Goal: Task Accomplishment & Management: Manage account settings

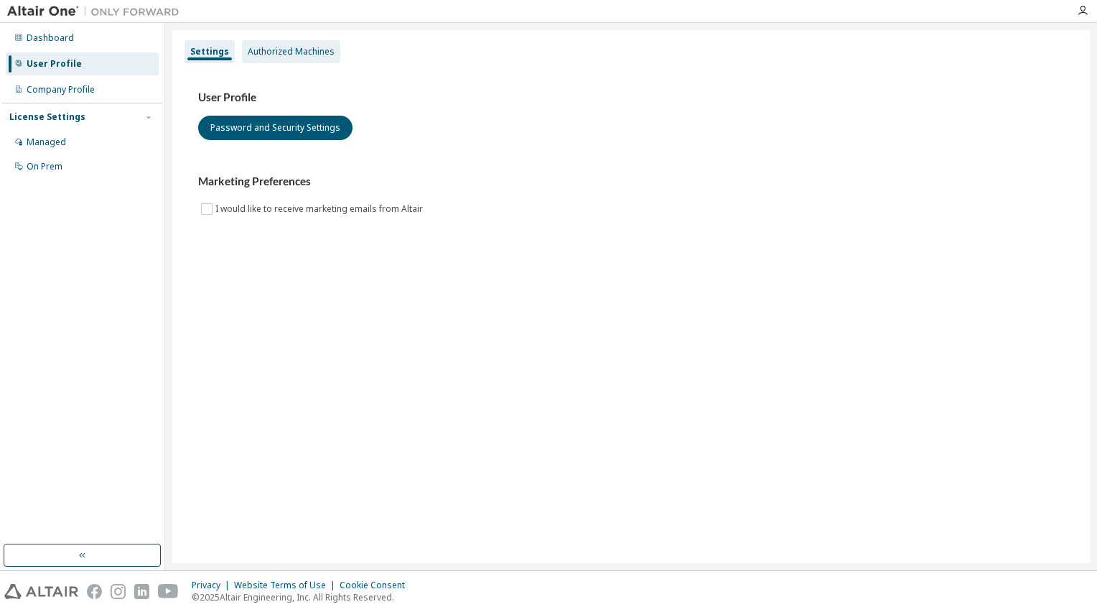
click at [297, 52] on div "Authorized Machines" at bounding box center [291, 51] width 87 height 11
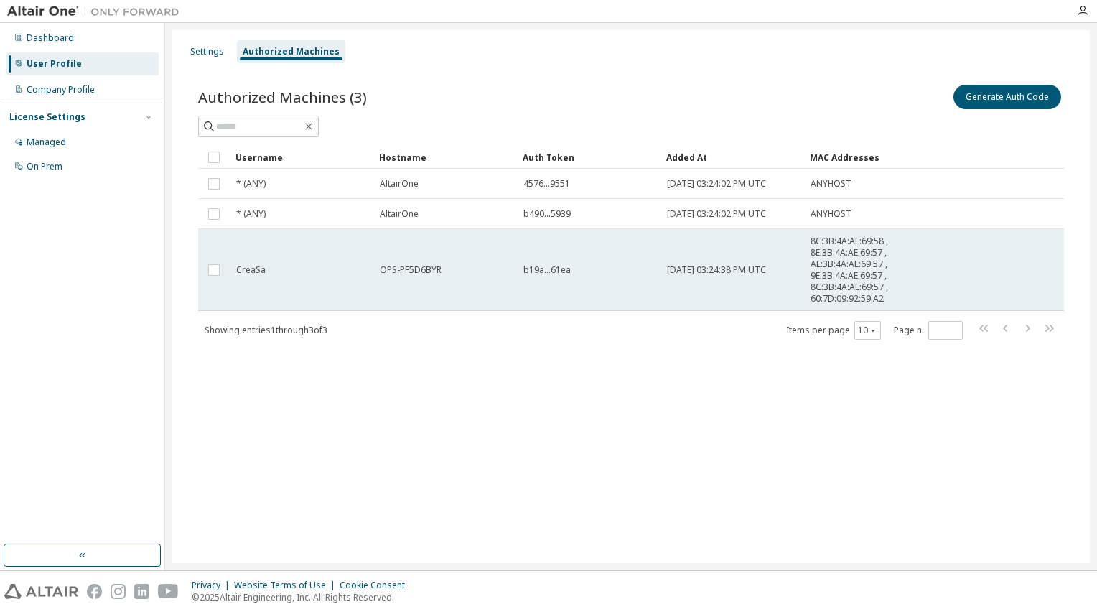
click at [349, 277] on td "CreaSa" at bounding box center [302, 270] width 144 height 82
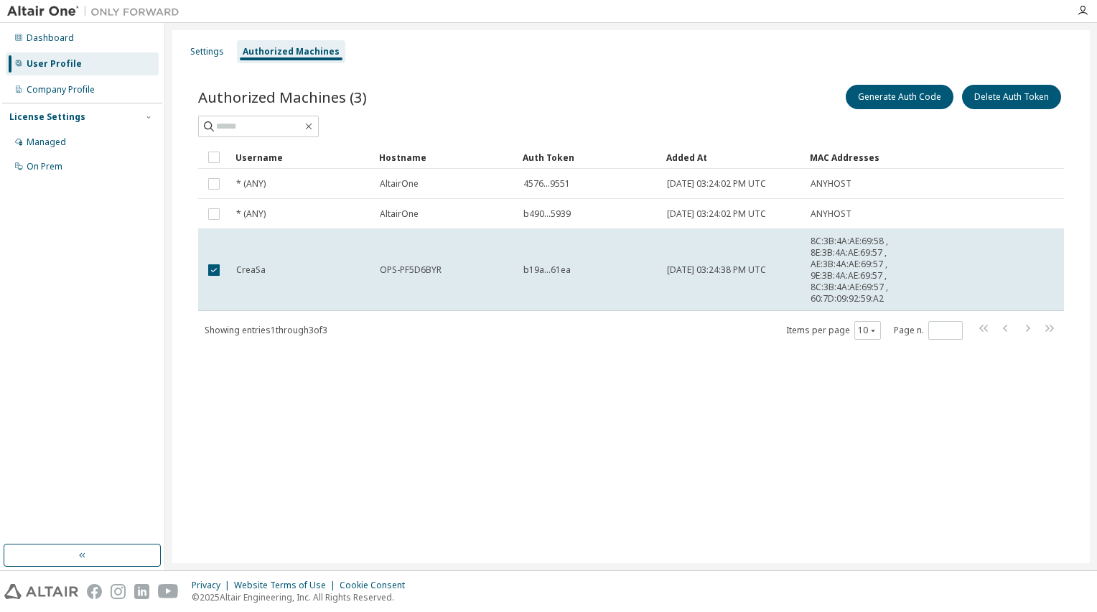
click at [349, 277] on td "CreaSa" at bounding box center [302, 270] width 144 height 82
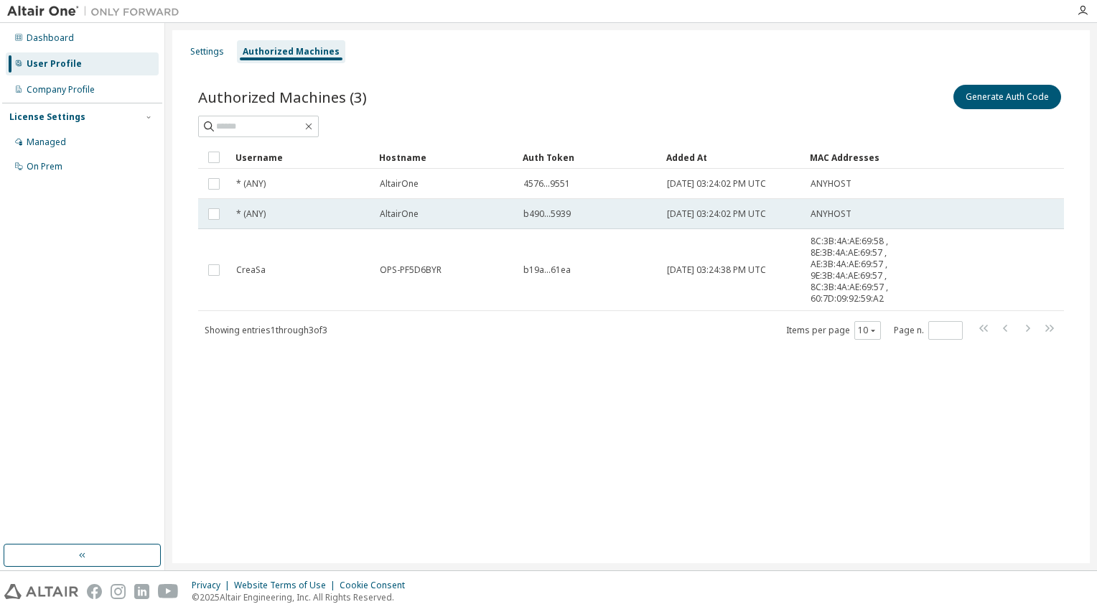
click at [339, 218] on div "* (ANY)" at bounding box center [301, 213] width 131 height 11
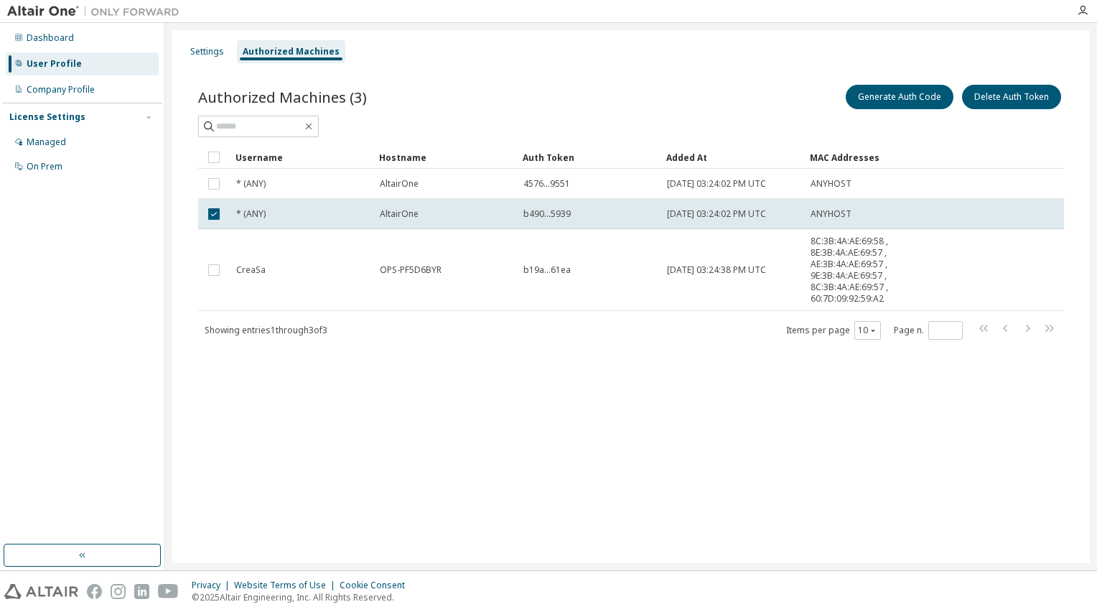
click at [339, 218] on div "* (ANY)" at bounding box center [301, 213] width 131 height 11
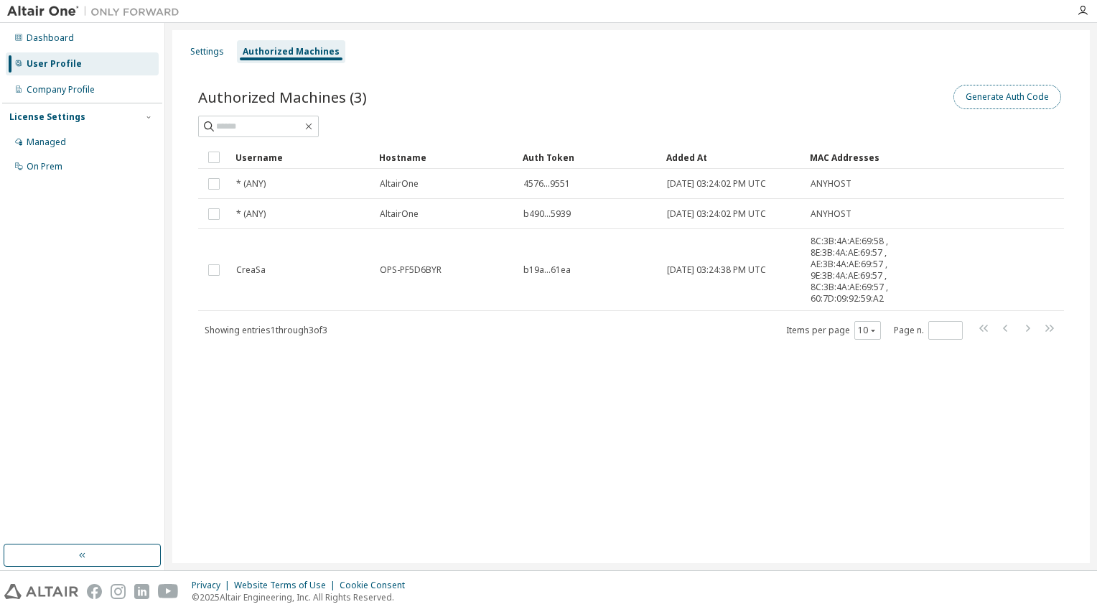
click at [986, 100] on button "Generate Auth Code" at bounding box center [1008, 97] width 108 height 24
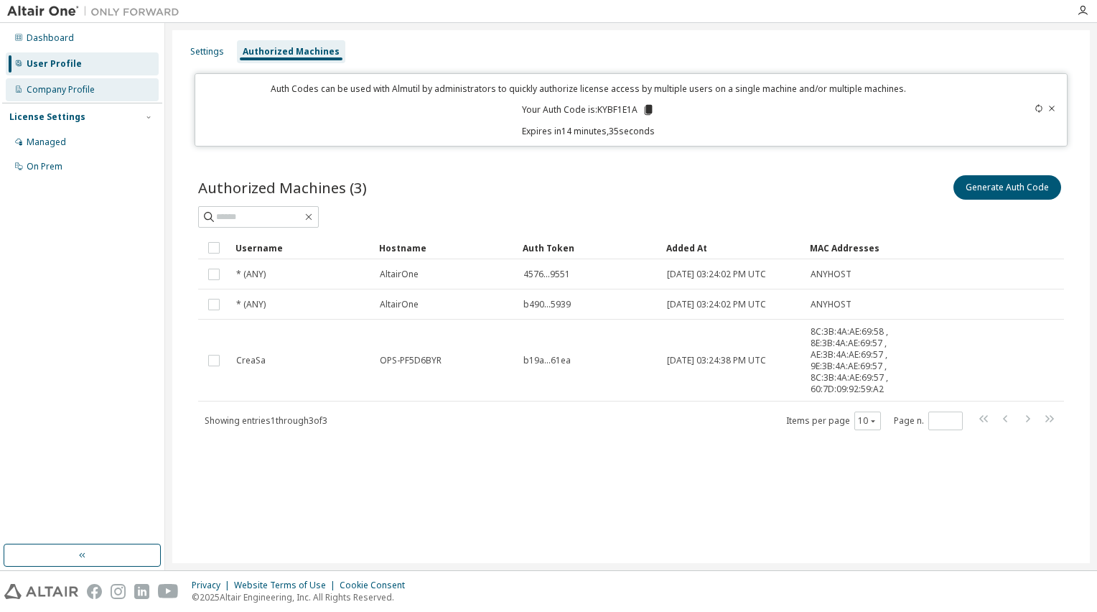
click at [115, 83] on div "Company Profile" at bounding box center [82, 89] width 153 height 23
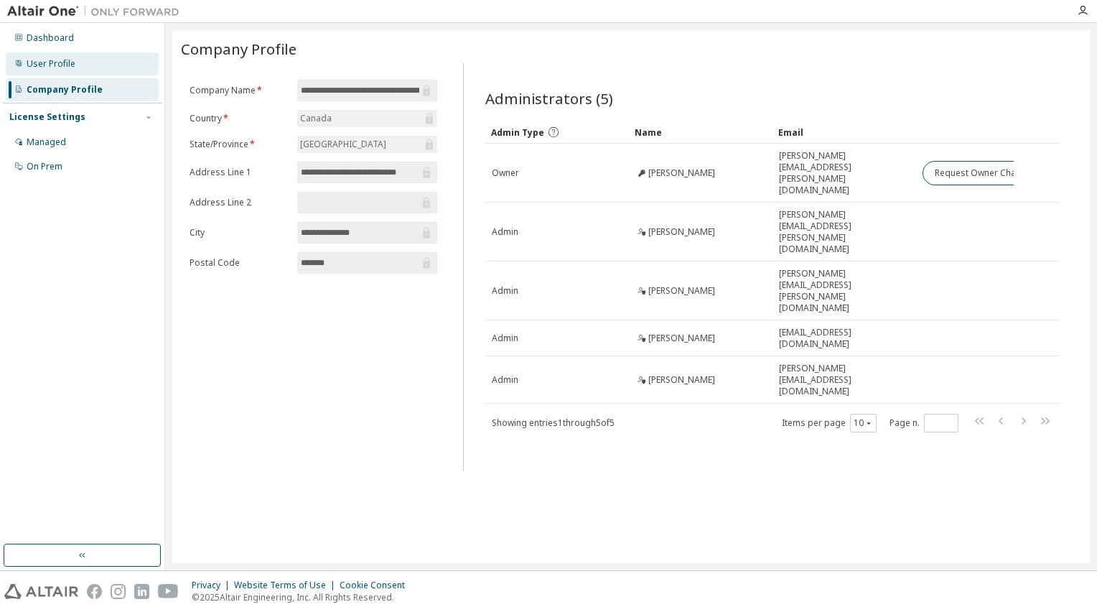
click at [94, 57] on div "User Profile" at bounding box center [82, 63] width 153 height 23
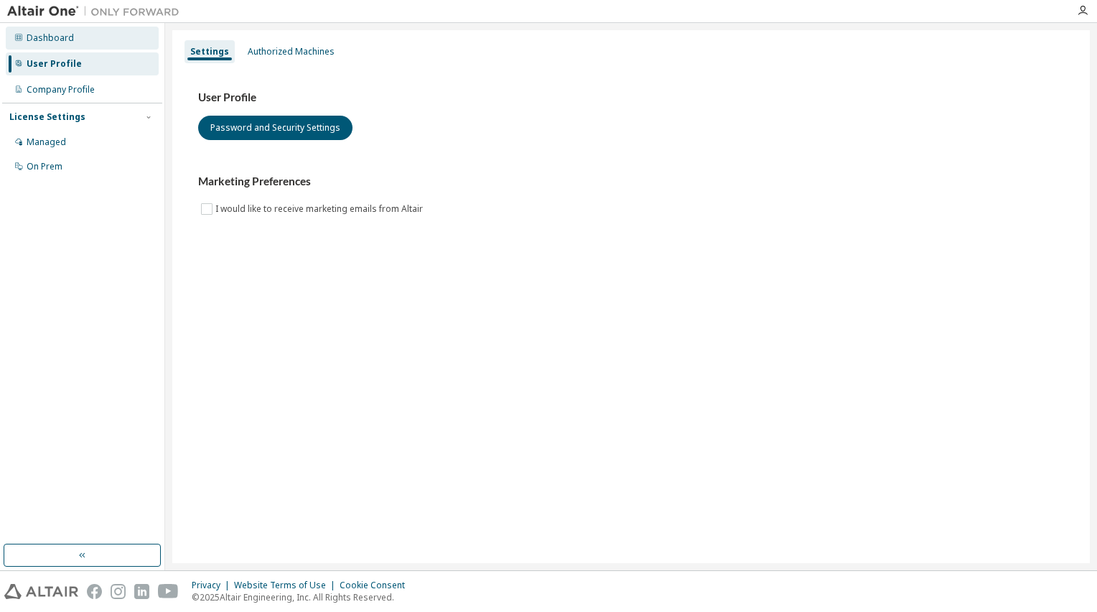
click at [81, 42] on div "Dashboard" at bounding box center [82, 38] width 153 height 23
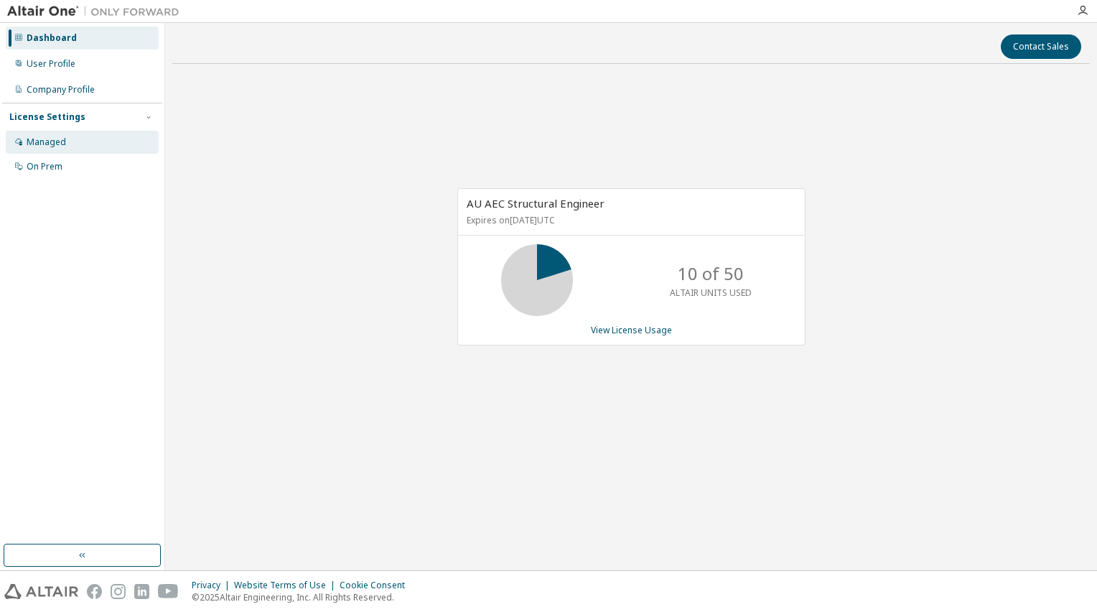
click at [55, 136] on div "Managed" at bounding box center [46, 141] width 39 height 11
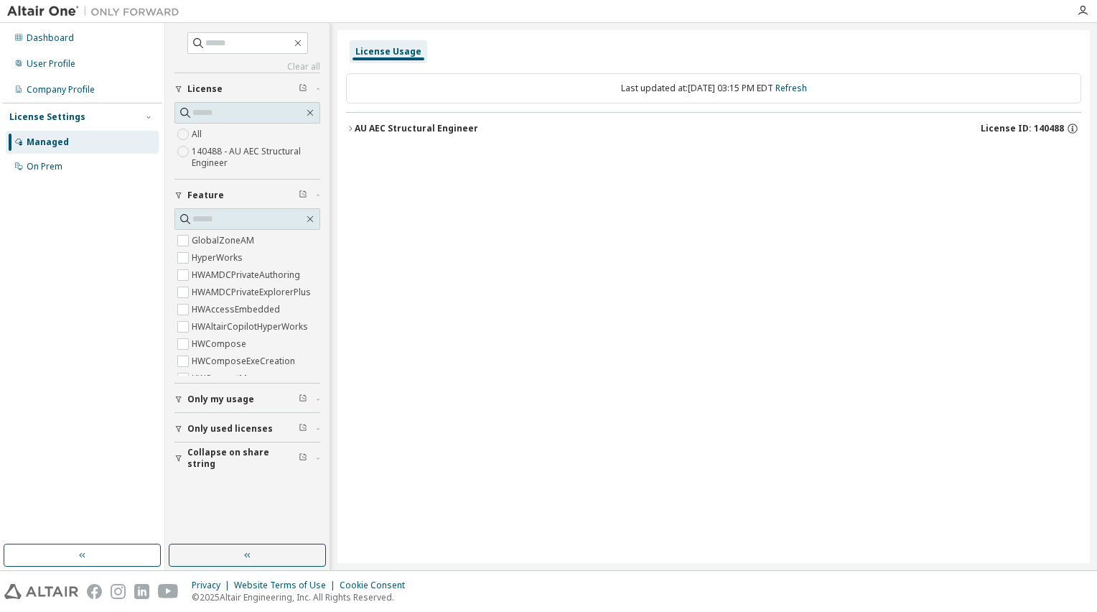
click at [420, 132] on div "AU AEC Structural Engineer" at bounding box center [416, 128] width 123 height 11
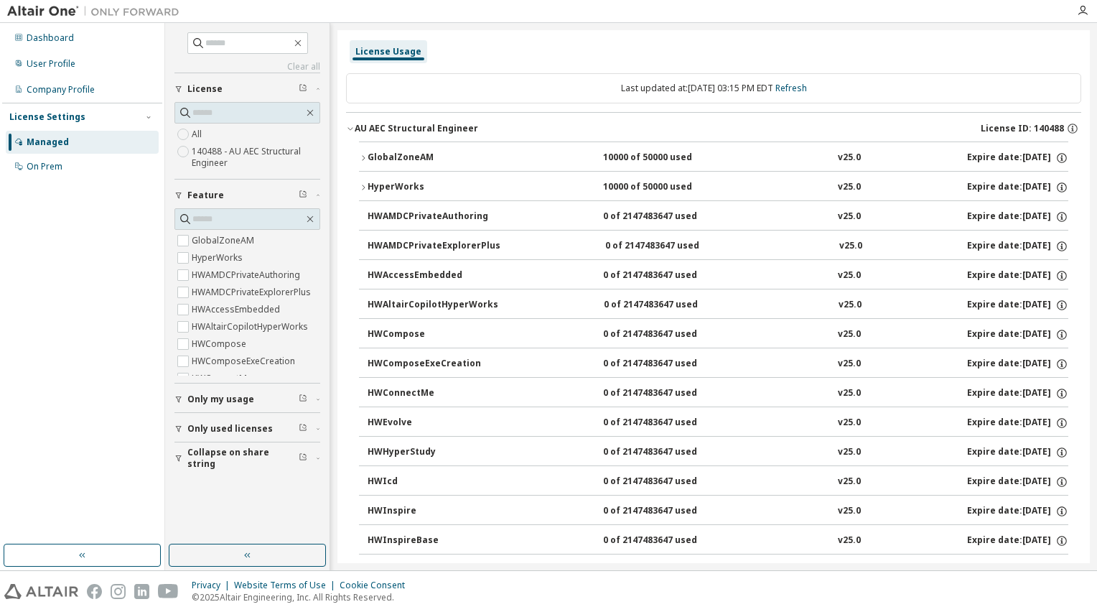
click at [411, 151] on div "GlobalZoneAM" at bounding box center [432, 157] width 129 height 13
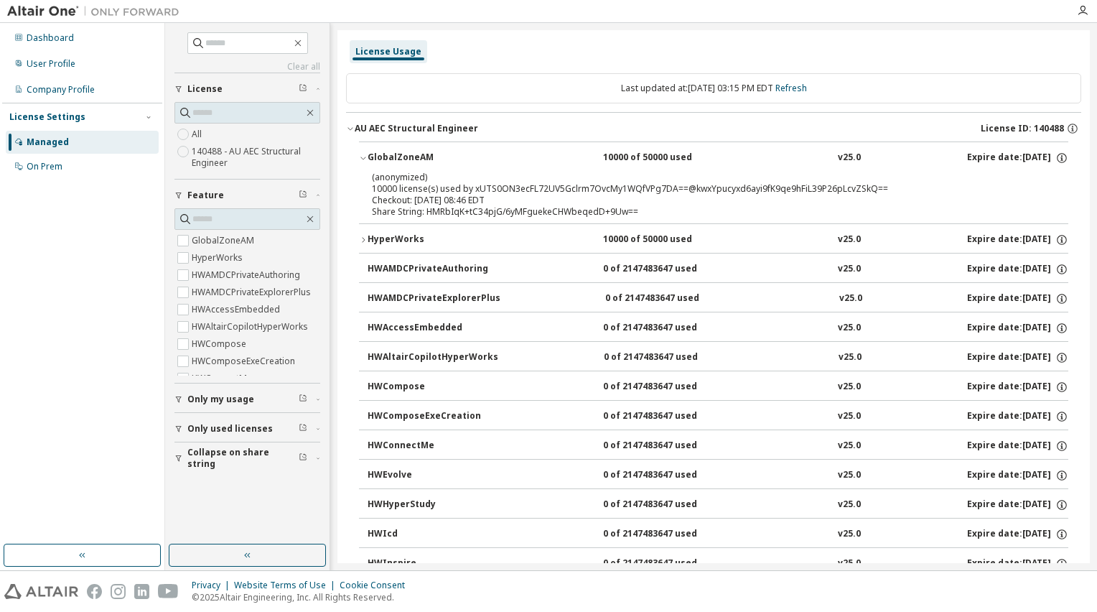
click at [411, 151] on div "GlobalZoneAM" at bounding box center [432, 157] width 129 height 13
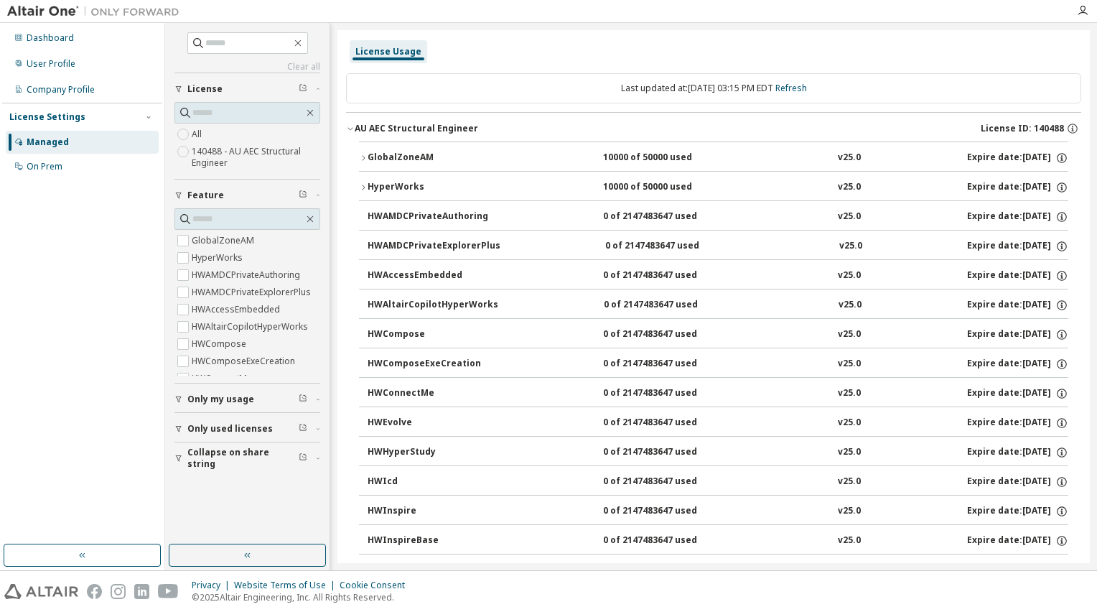
click at [229, 396] on span "Only my usage" at bounding box center [220, 398] width 67 height 11
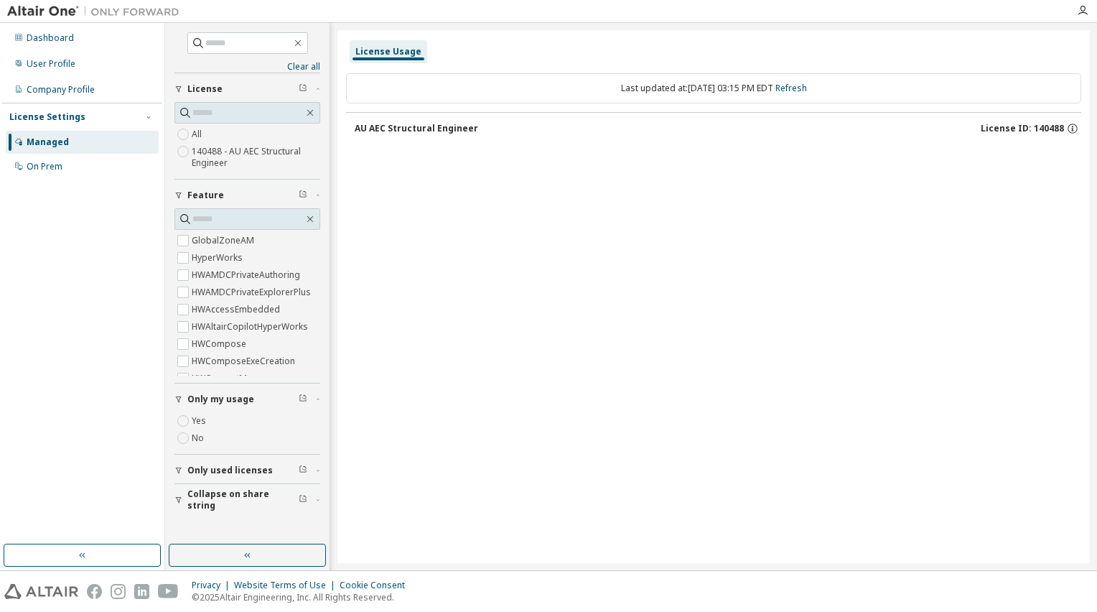
click at [437, 126] on div "AU AEC Structural Engineer" at bounding box center [416, 128] width 123 height 11
click at [215, 412] on div "Yes No" at bounding box center [247, 429] width 146 height 34
click at [208, 398] on span "Only my usage" at bounding box center [220, 398] width 67 height 11
click at [221, 430] on span "Only used licenses" at bounding box center [229, 428] width 85 height 11
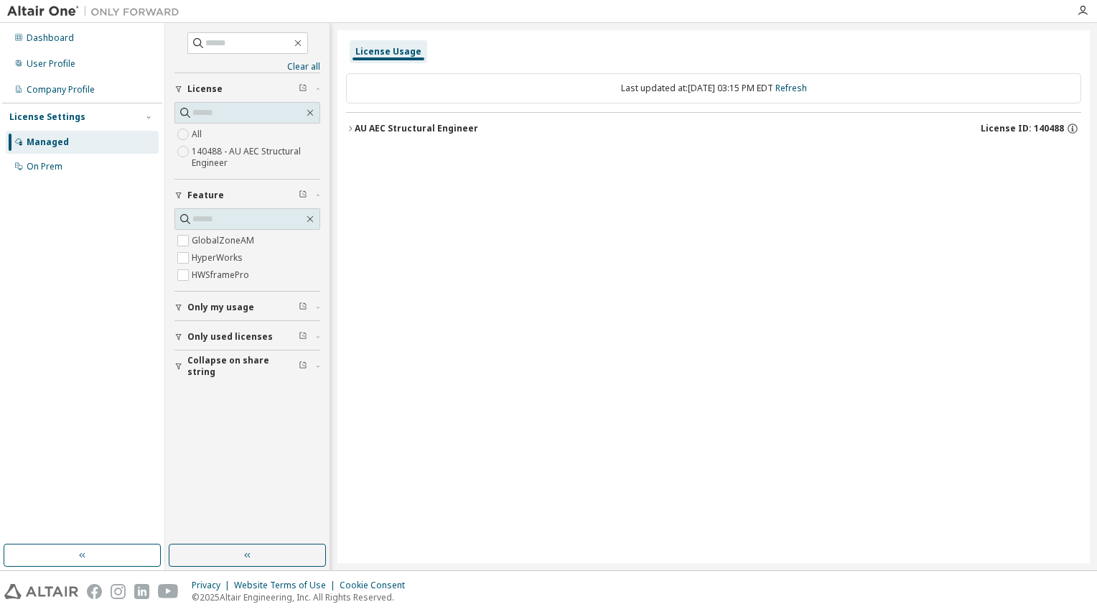
click at [455, 136] on button "AU AEC Structural Engineer License ID: 140488" at bounding box center [713, 129] width 735 height 32
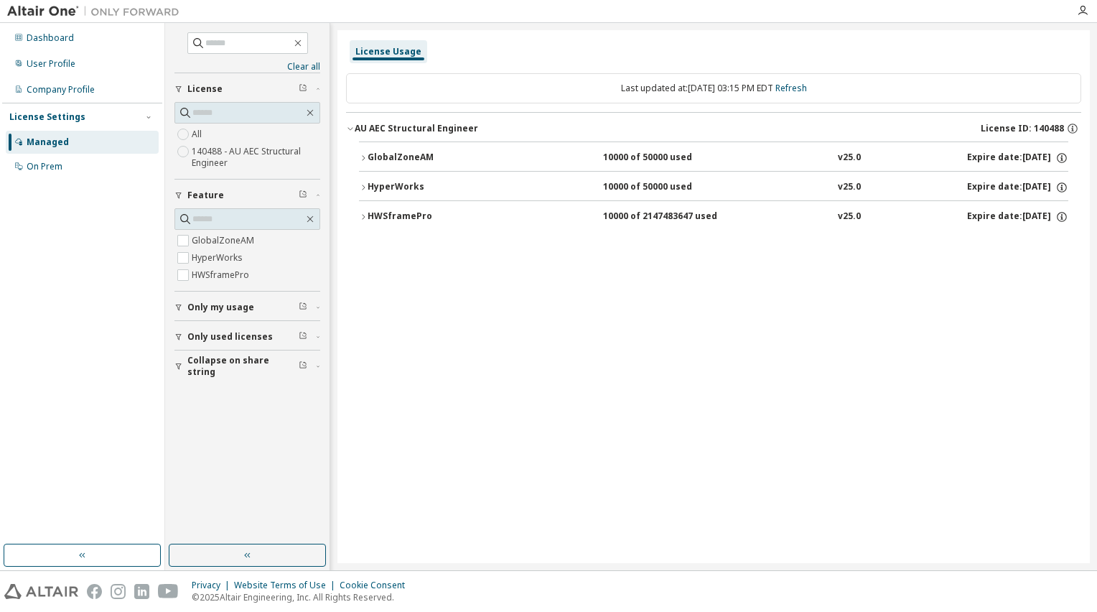
click at [441, 162] on div "GlobalZoneAM" at bounding box center [432, 157] width 129 height 13
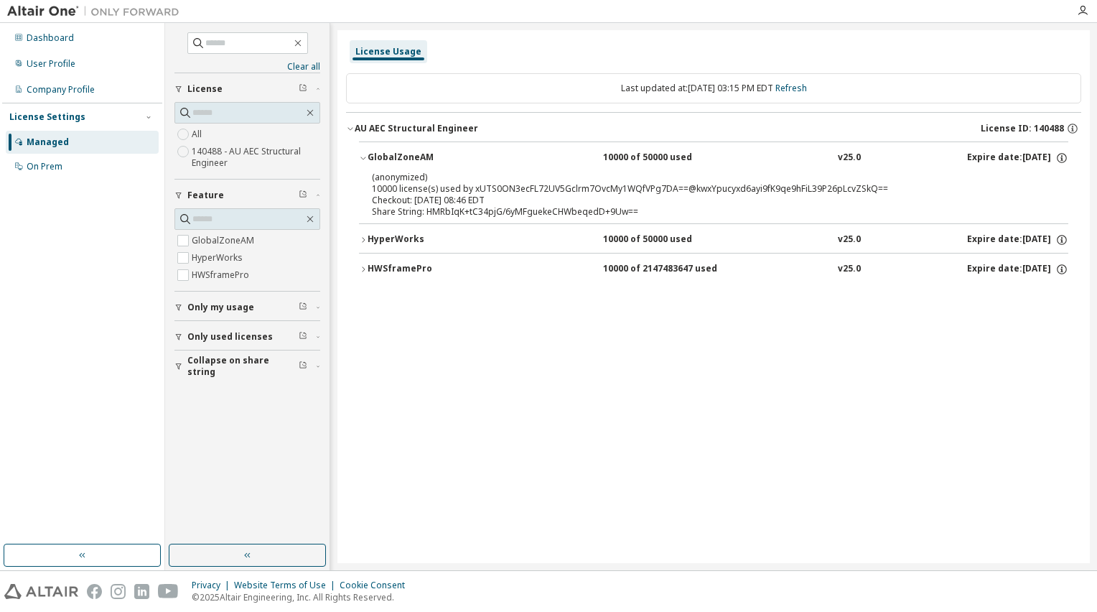
click at [441, 162] on div "GlobalZoneAM" at bounding box center [432, 157] width 129 height 13
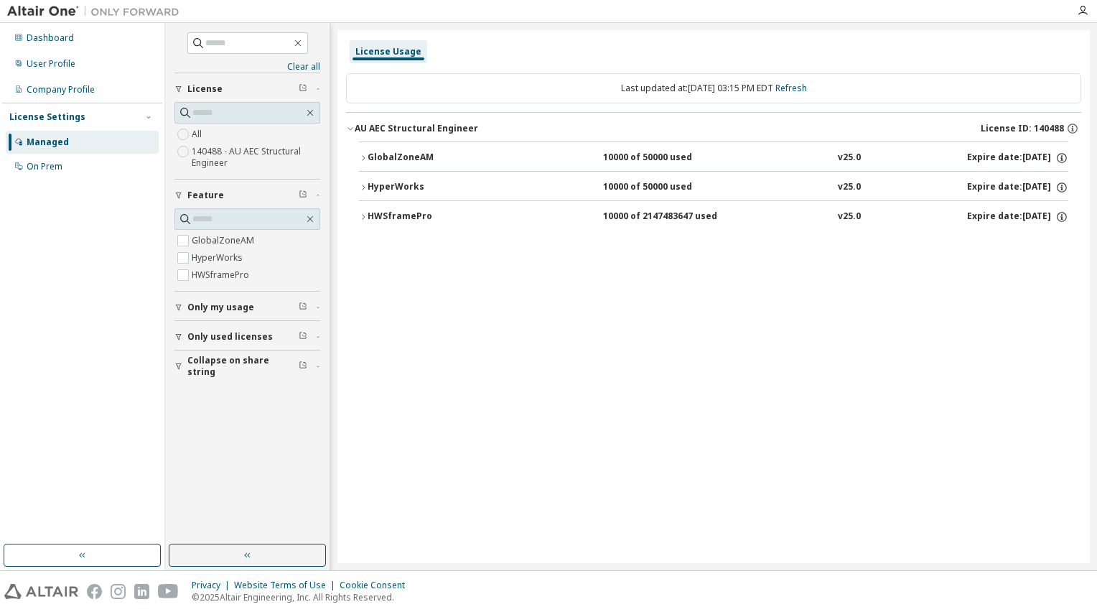
click at [227, 365] on span "Collapse on share string" at bounding box center [242, 366] width 111 height 23
click at [227, 364] on span "Collapse on share string" at bounding box center [242, 366] width 111 height 23
click at [241, 157] on label "140488 - AU AEC Structural Engineer" at bounding box center [256, 157] width 129 height 29
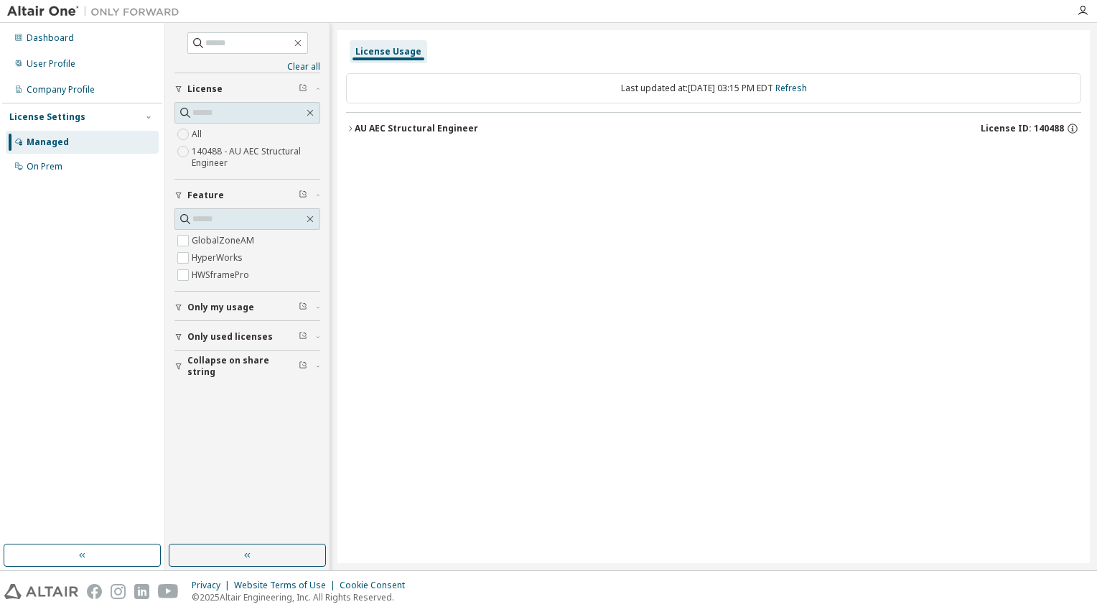
click at [419, 139] on button "AU AEC Structural Engineer License ID: 140488" at bounding box center [713, 129] width 735 height 32
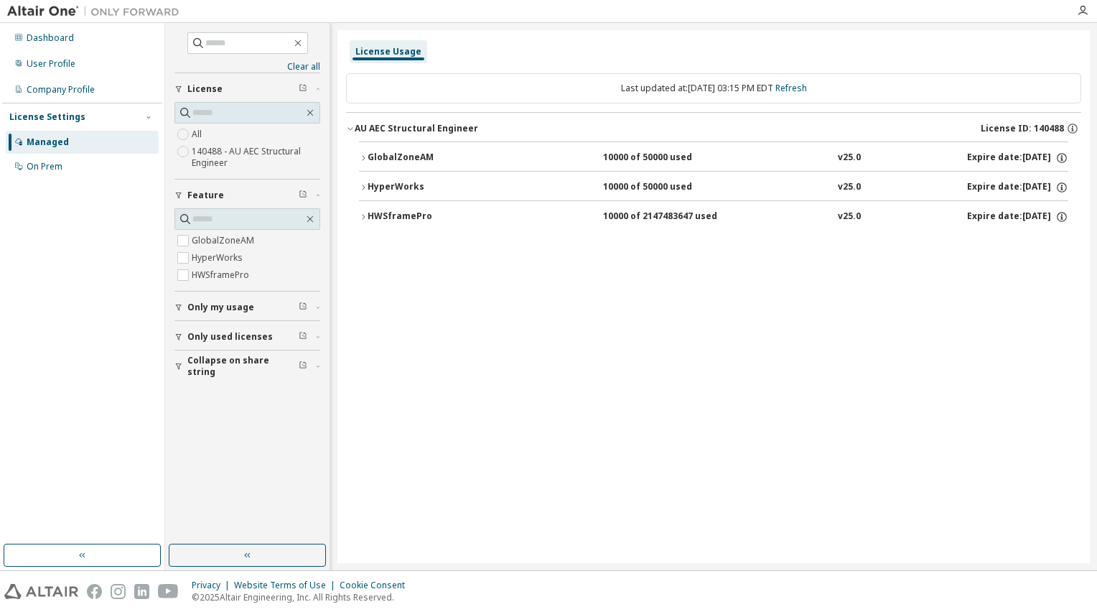
click at [404, 121] on button "AU AEC Structural Engineer License ID: 140488" at bounding box center [713, 129] width 735 height 32
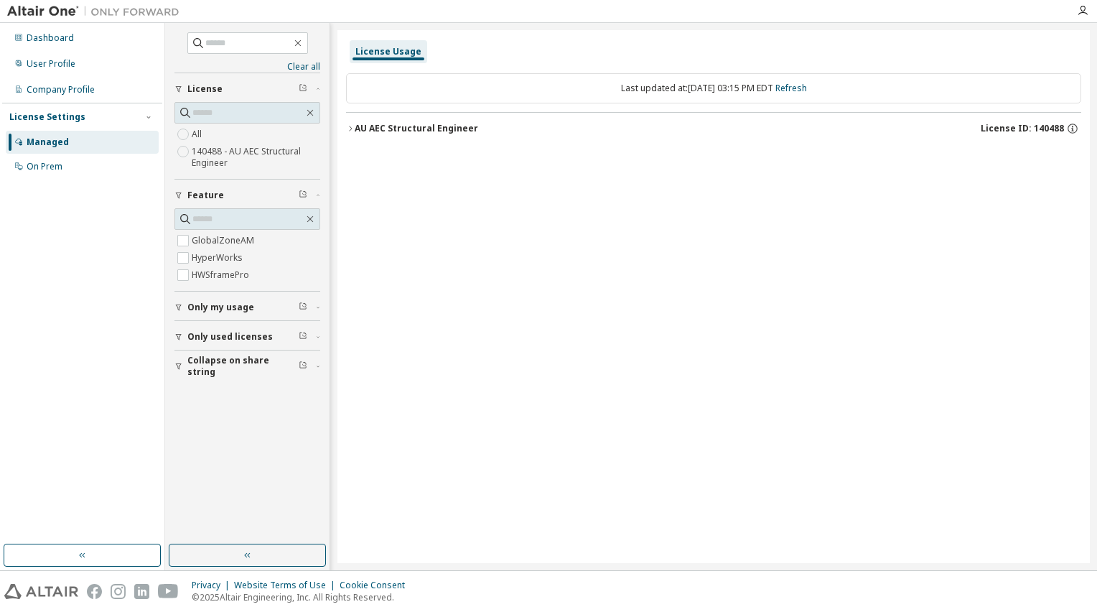
click at [64, 141] on div "Managed" at bounding box center [48, 141] width 42 height 11
click at [63, 163] on div "On Prem" at bounding box center [82, 166] width 153 height 23
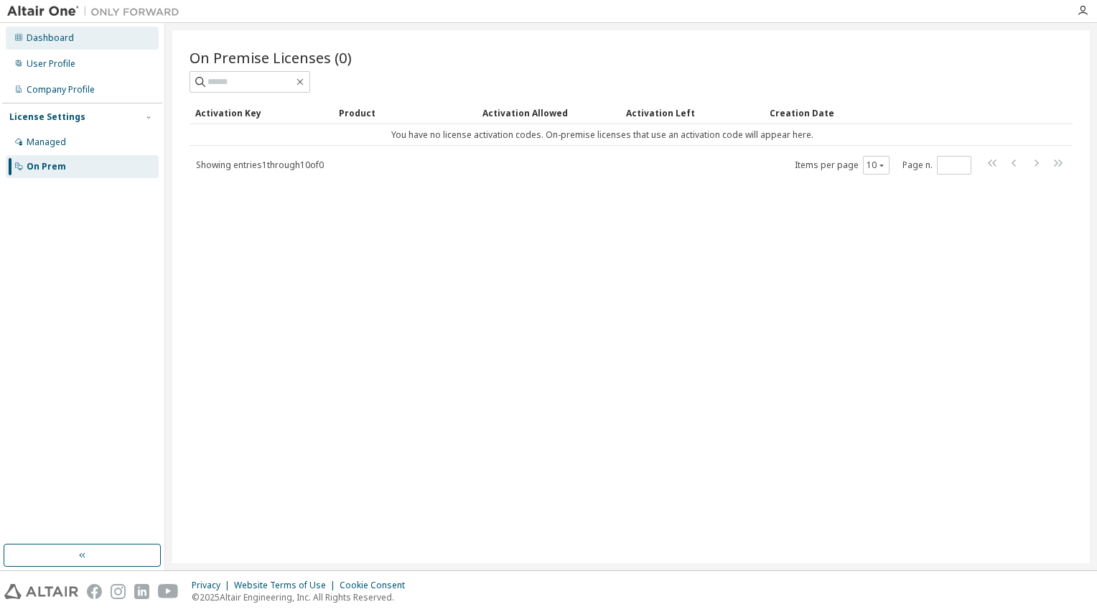
click at [93, 37] on div "Dashboard" at bounding box center [82, 38] width 153 height 23
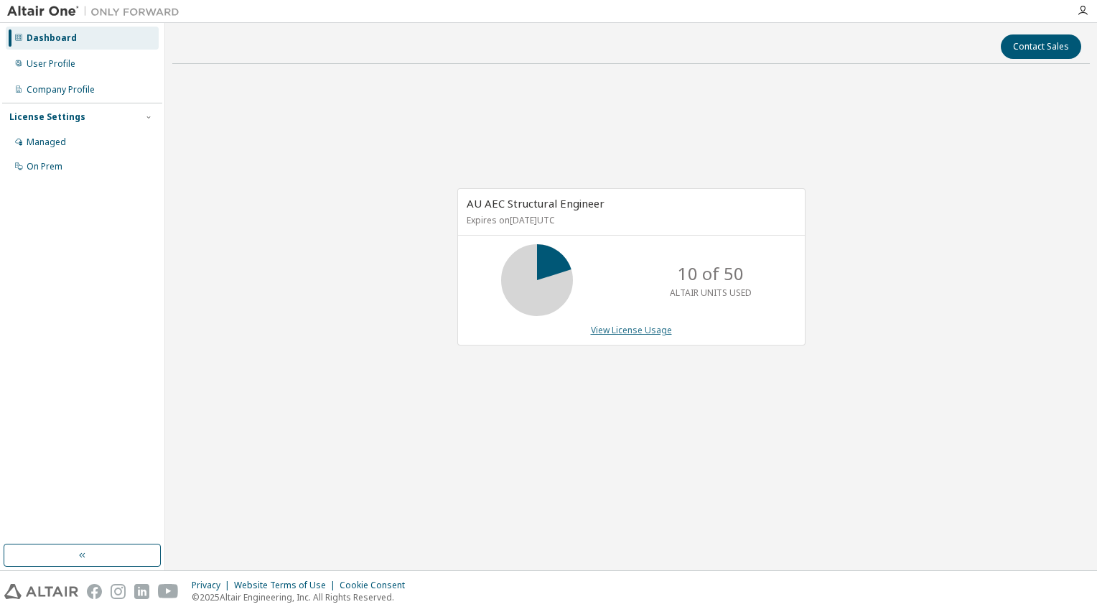
click at [635, 327] on link "View License Usage" at bounding box center [631, 330] width 81 height 12
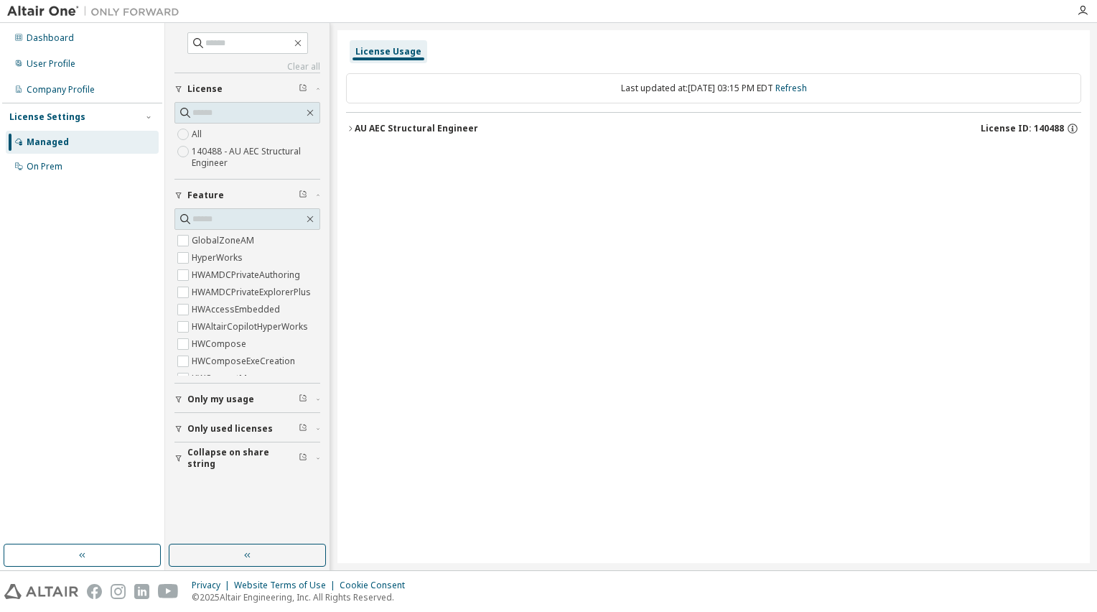
click at [422, 132] on div "AU AEC Structural Engineer" at bounding box center [416, 128] width 123 height 11
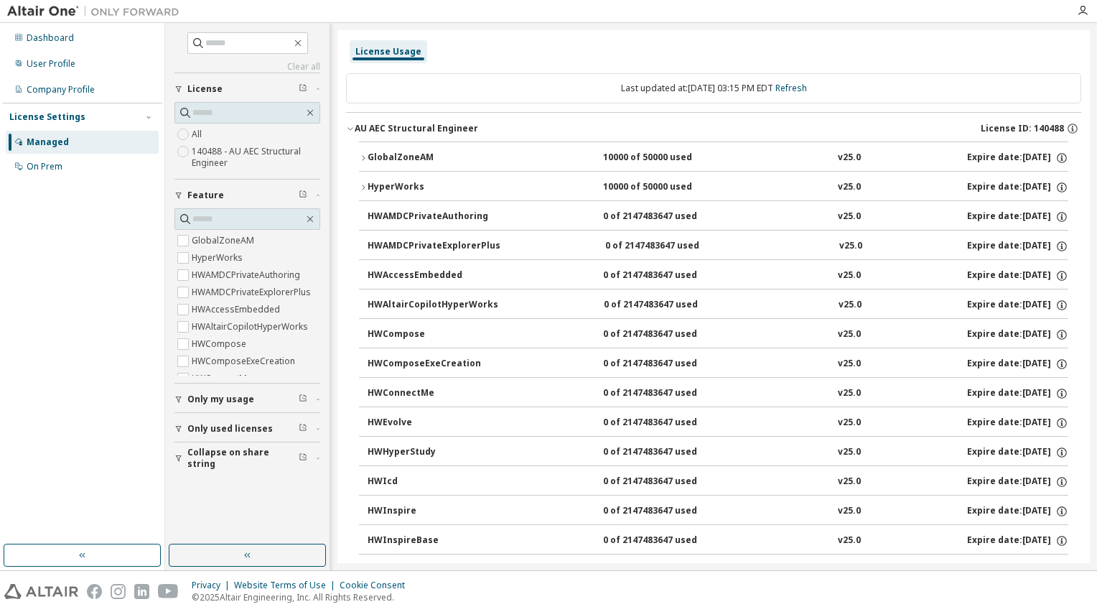
click at [1008, 159] on div "Expire date: 2026-03-31" at bounding box center [1017, 157] width 101 height 13
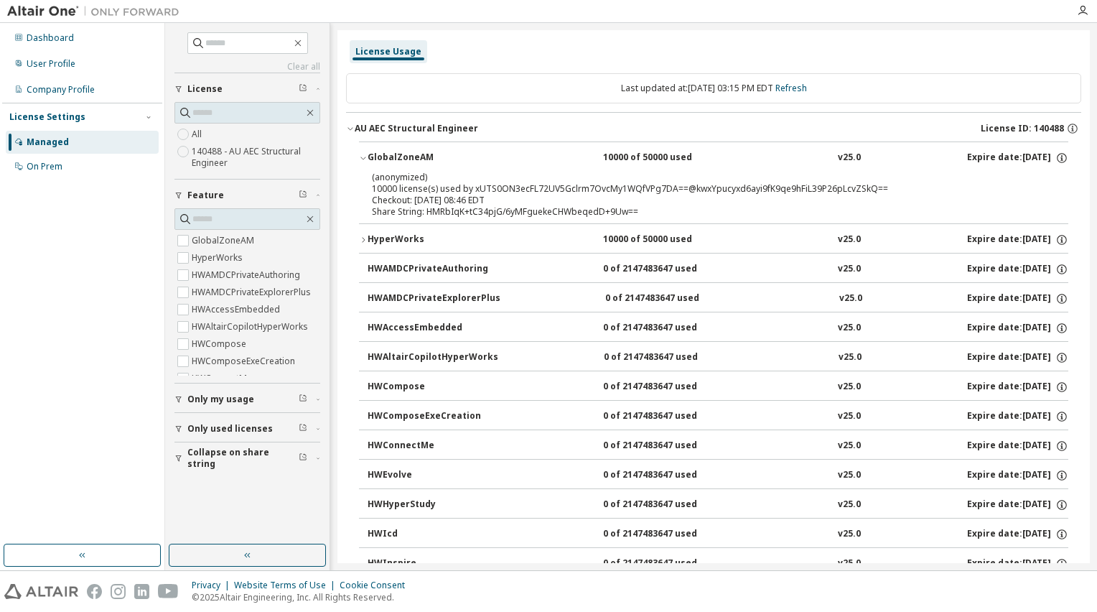
click at [1008, 159] on div "Expire date: 2026-03-31" at bounding box center [1017, 157] width 101 height 13
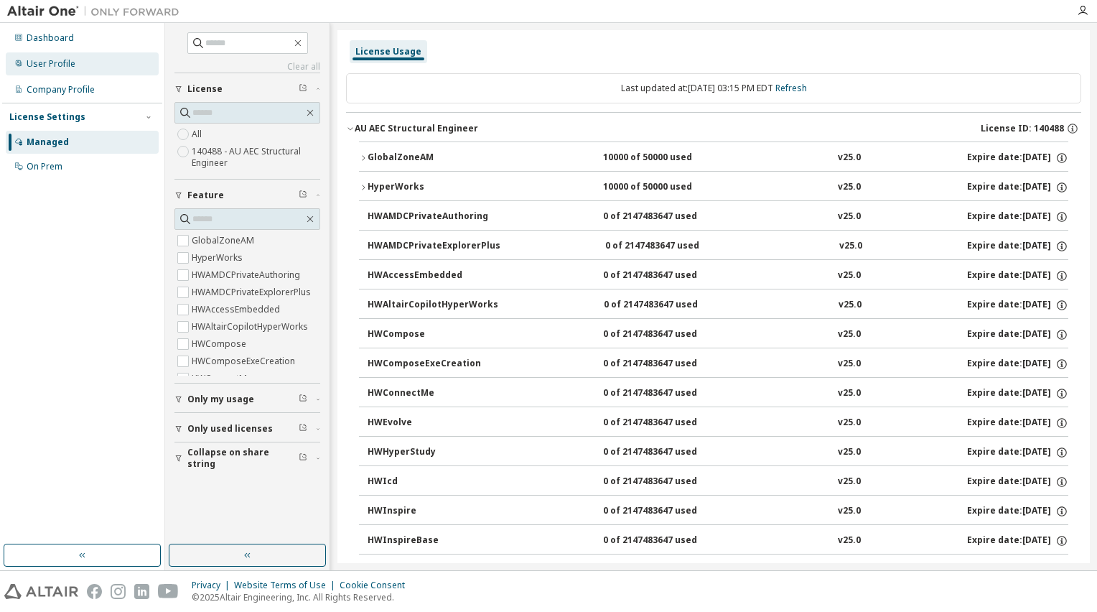
click at [75, 55] on div "User Profile" at bounding box center [82, 63] width 153 height 23
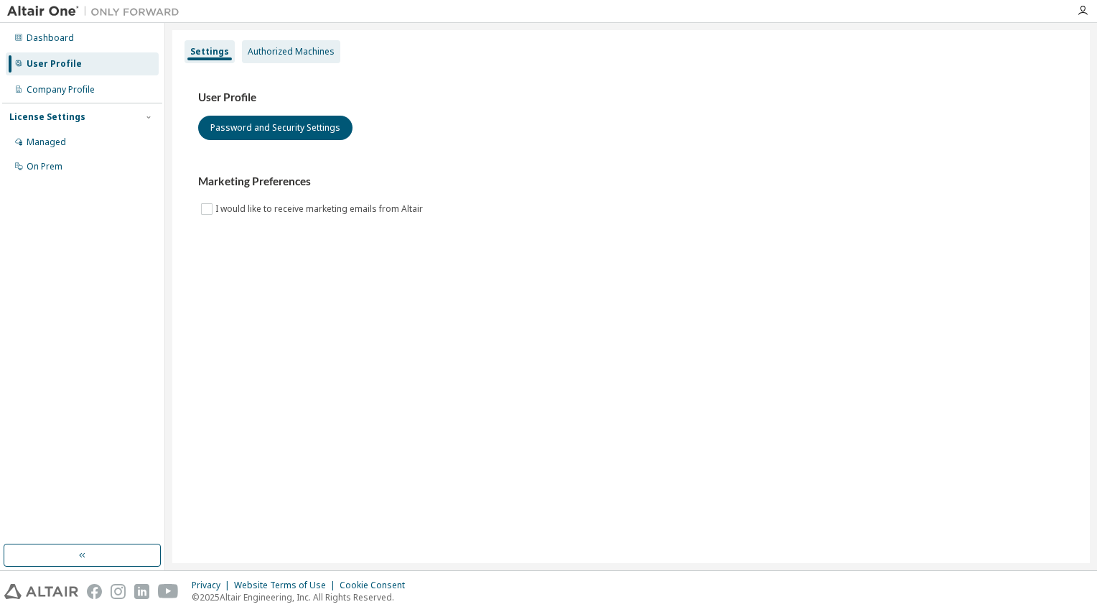
click at [309, 51] on div "Authorized Machines" at bounding box center [291, 51] width 87 height 11
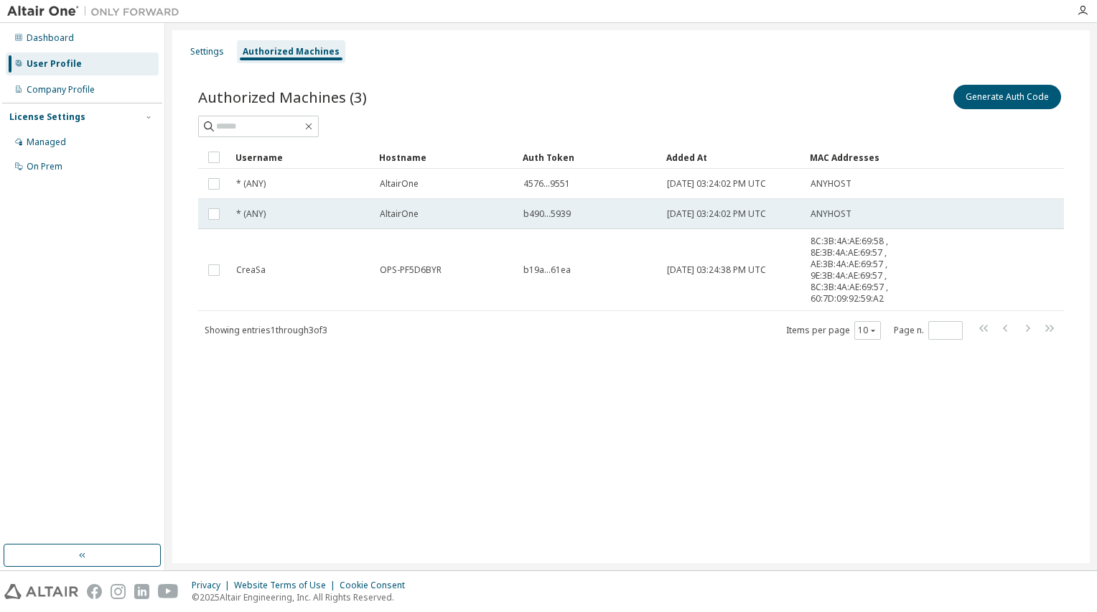
click at [303, 215] on div "* (ANY)" at bounding box center [301, 213] width 131 height 11
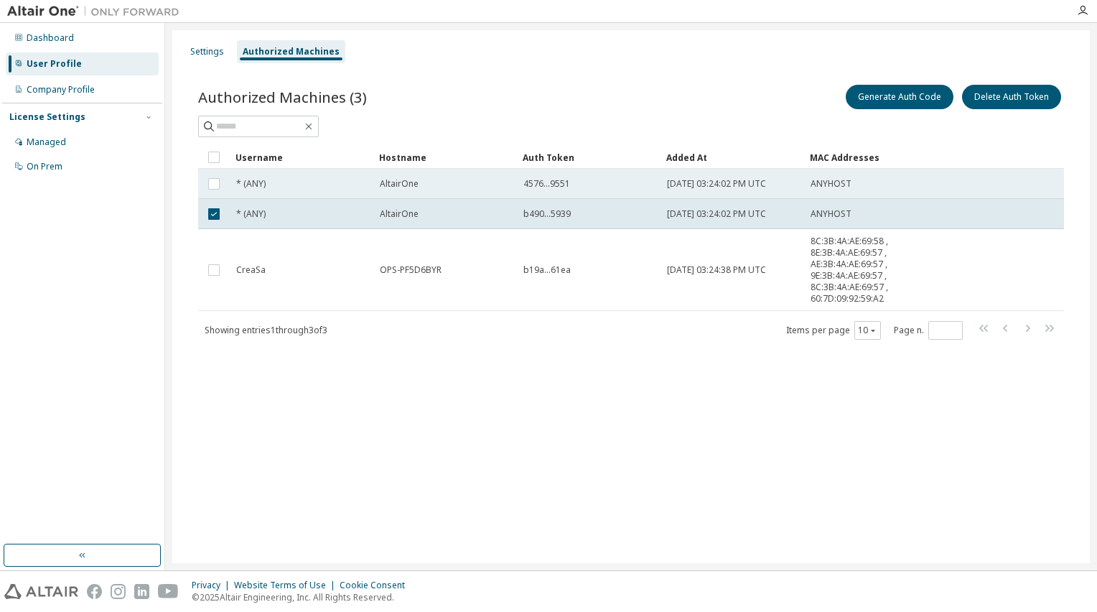
click at [305, 186] on div "* (ANY)" at bounding box center [301, 183] width 131 height 11
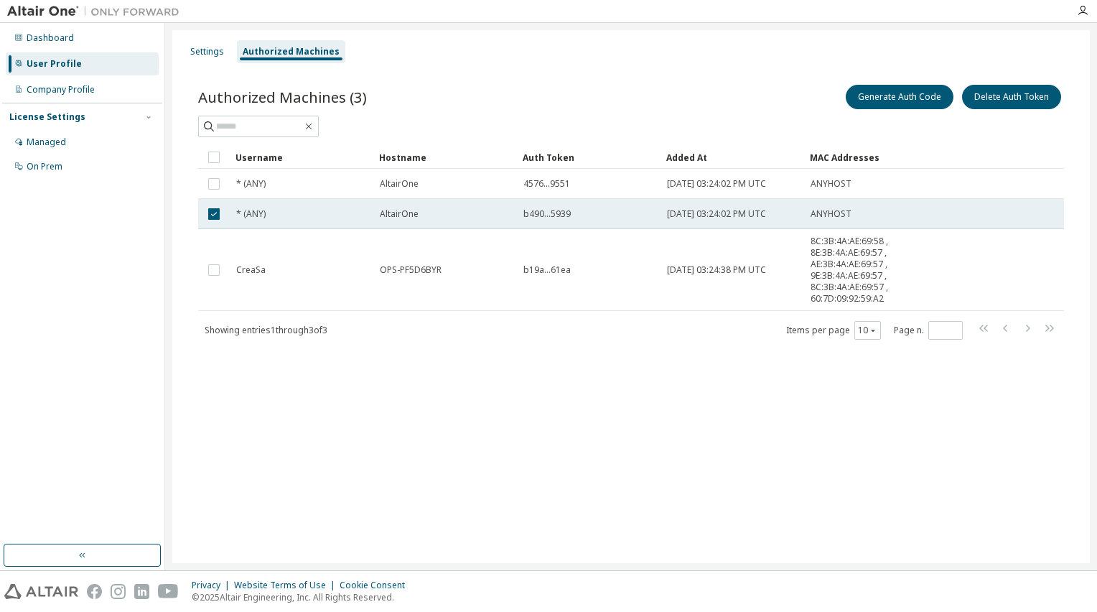
click at [292, 208] on div "* (ANY)" at bounding box center [301, 213] width 131 height 11
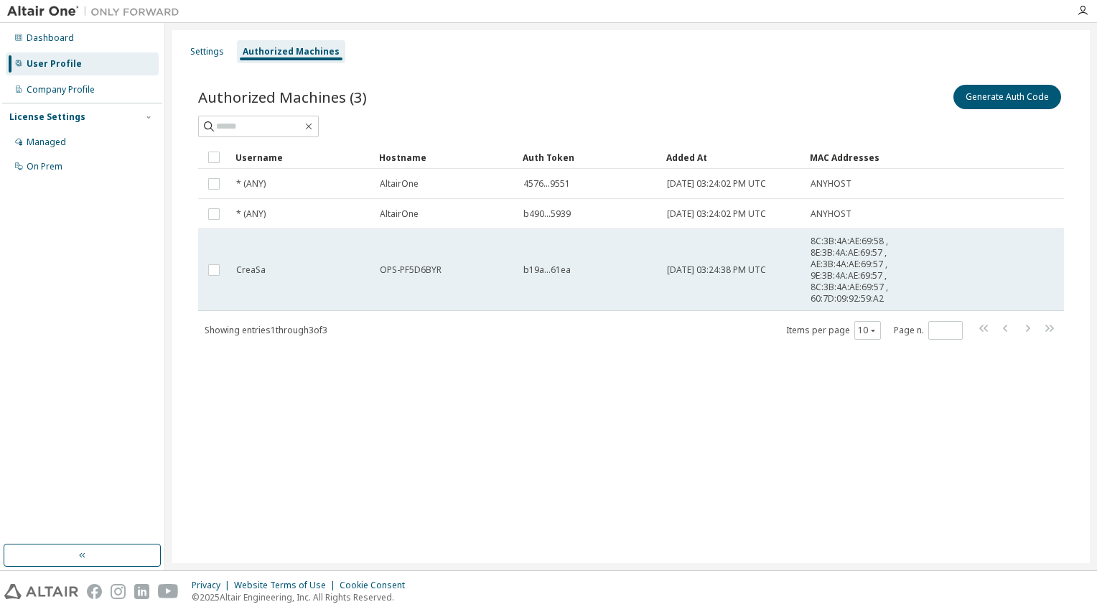
click at [302, 267] on div "CreaSa" at bounding box center [301, 269] width 131 height 11
drag, startPoint x: 303, startPoint y: 265, endPoint x: 292, endPoint y: 258, distance: 12.6
click at [292, 258] on td "CreaSa" at bounding box center [302, 270] width 144 height 82
drag, startPoint x: 247, startPoint y: 269, endPoint x: 332, endPoint y: 274, distance: 84.9
click at [332, 274] on div "CreaSa" at bounding box center [301, 269] width 131 height 11
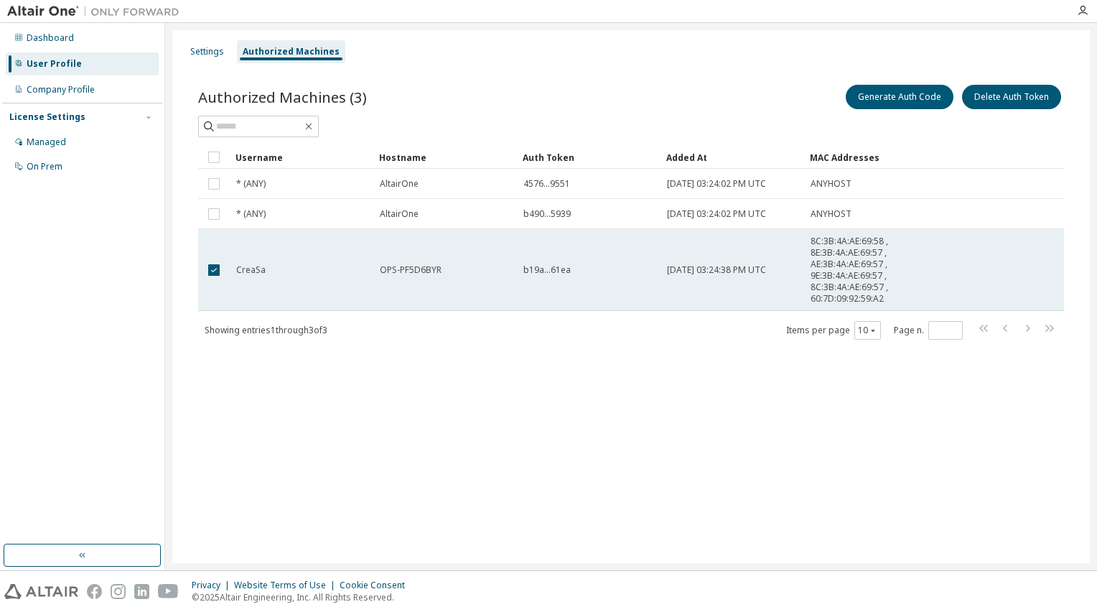
click at [673, 269] on span "2025-06-03 03:24:38 PM UTC" at bounding box center [716, 269] width 99 height 11
drag, startPoint x: 840, startPoint y: 274, endPoint x: 867, endPoint y: 274, distance: 27.3
click at [867, 274] on span "8C:3B:4A:AE:69:58 , 8E:3B:4A:AE:69:57 , AE:3B:4A:AE:69:57 , 9E:3B:4A:AE:69:57 ,…" at bounding box center [862, 270] width 102 height 69
click at [844, 273] on span "8C:3B:4A:AE:69:58 , 8E:3B:4A:AE:69:57 , AE:3B:4A:AE:69:57 , 9E:3B:4A:AE:69:57 ,…" at bounding box center [862, 270] width 102 height 69
drag, startPoint x: 556, startPoint y: 271, endPoint x: 472, endPoint y: 264, distance: 83.6
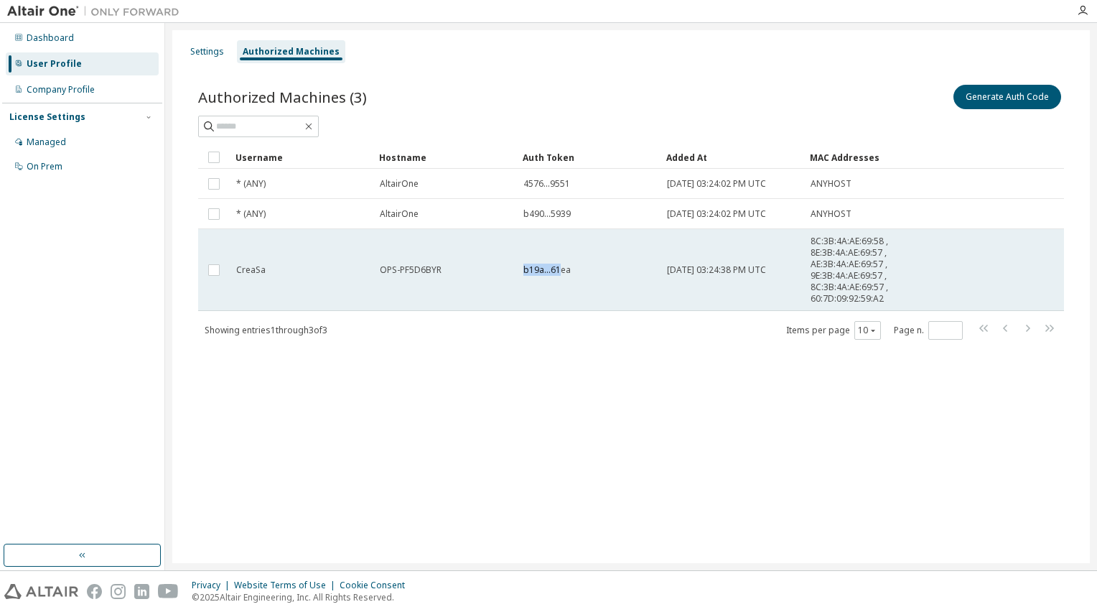
click at [472, 264] on tr "CreaSa OPS-PF5D6BYR b19a...61ea 2025-06-03 03:24:38 PM UTC 8C:3B:4A:AE:69:58 , …" at bounding box center [631, 270] width 866 height 82
click at [532, 257] on td "b19a...61ea" at bounding box center [589, 270] width 144 height 82
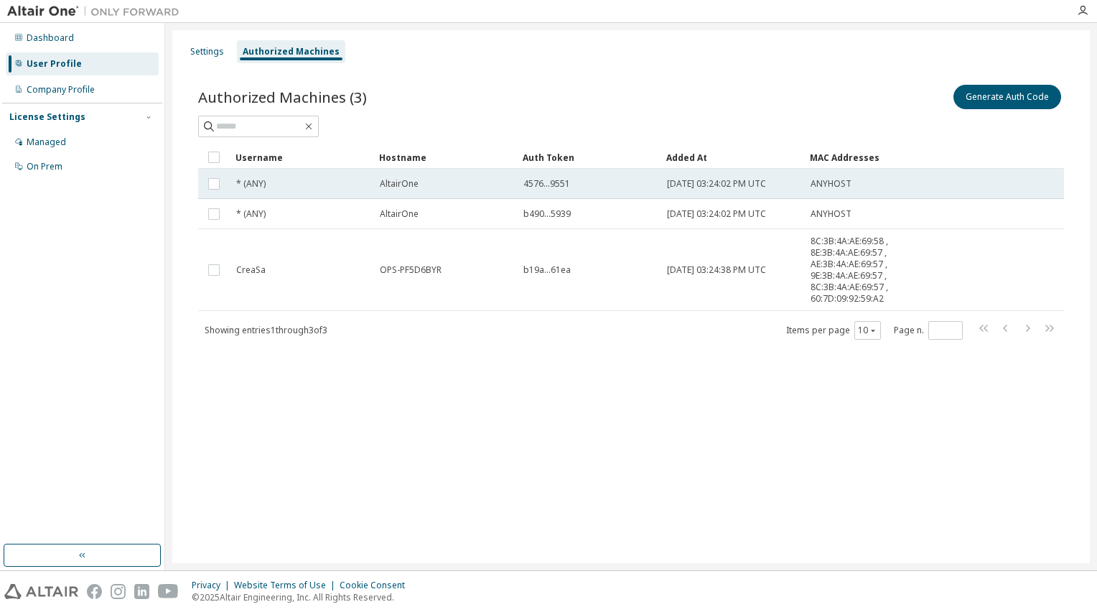
click at [331, 188] on div "* (ANY)" at bounding box center [301, 183] width 131 height 11
click at [324, 171] on td "* (ANY)" at bounding box center [302, 184] width 144 height 30
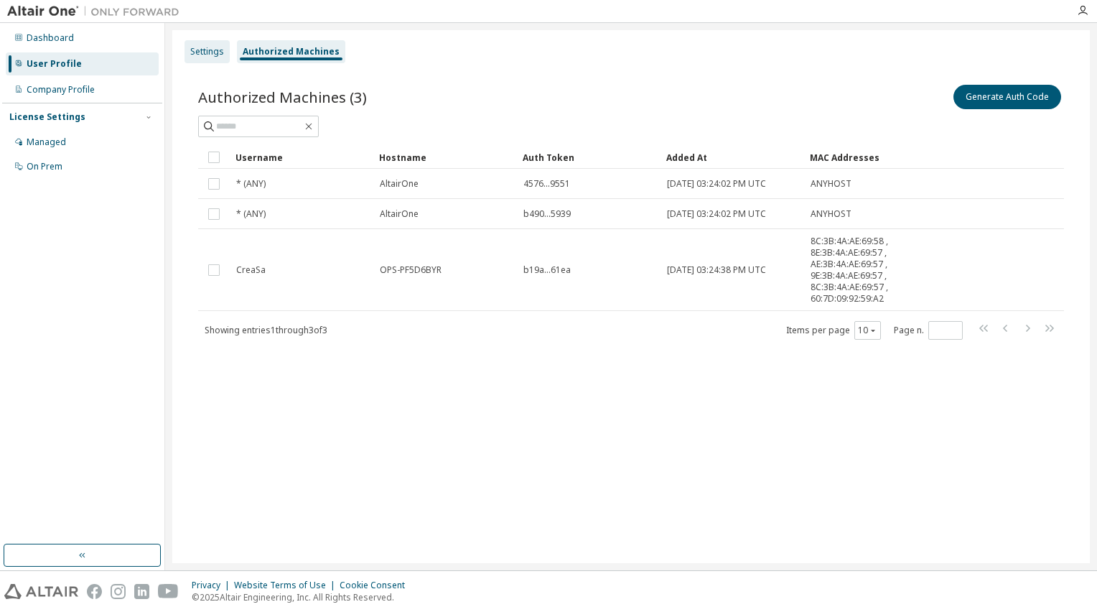
click at [202, 49] on div "Settings" at bounding box center [207, 51] width 34 height 11
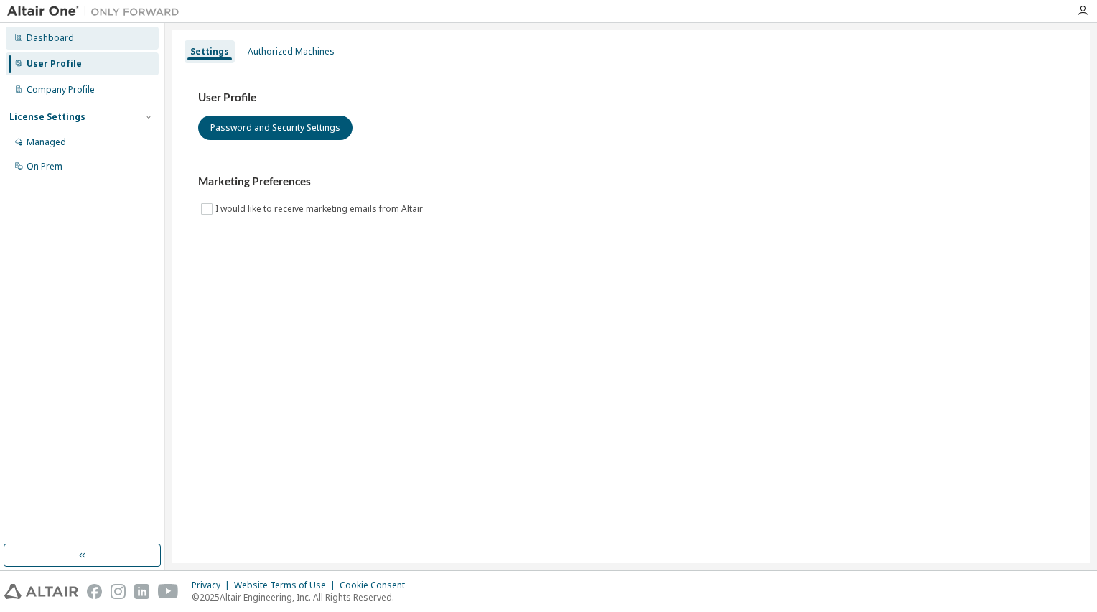
click at [111, 39] on div "Dashboard" at bounding box center [82, 38] width 153 height 23
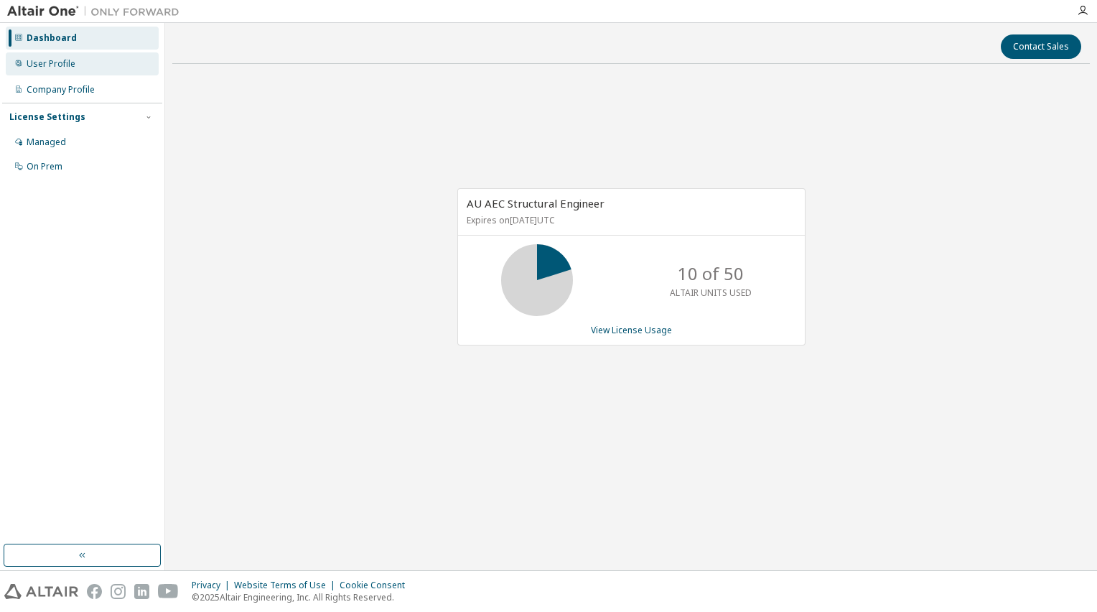
click at [105, 73] on div "User Profile" at bounding box center [82, 63] width 153 height 23
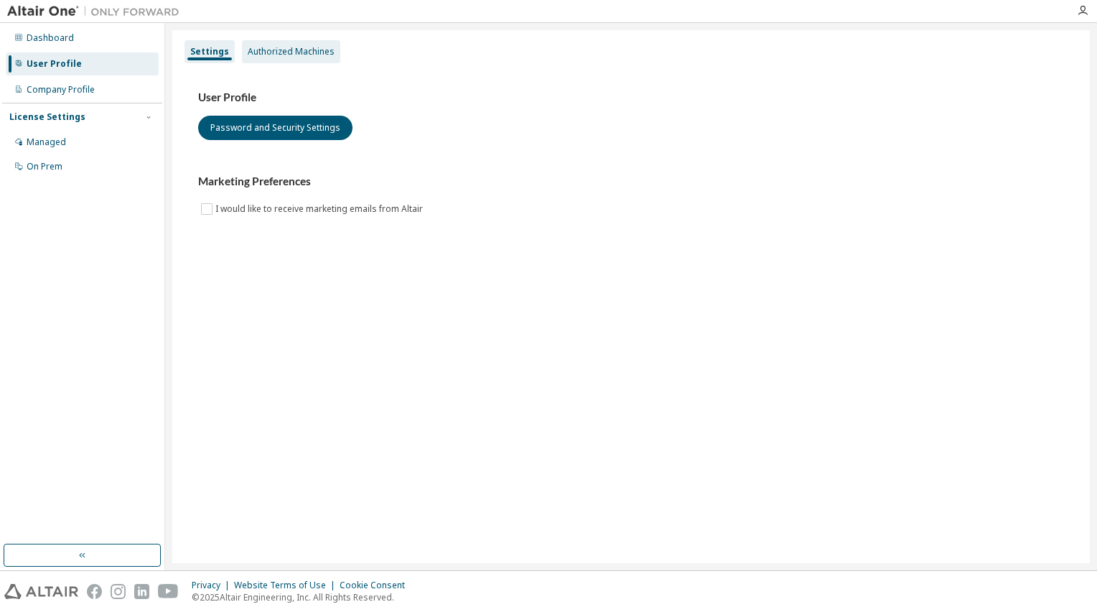
click at [281, 56] on div "Authorized Machines" at bounding box center [291, 51] width 87 height 11
